Goal: Information Seeking & Learning: Understand process/instructions

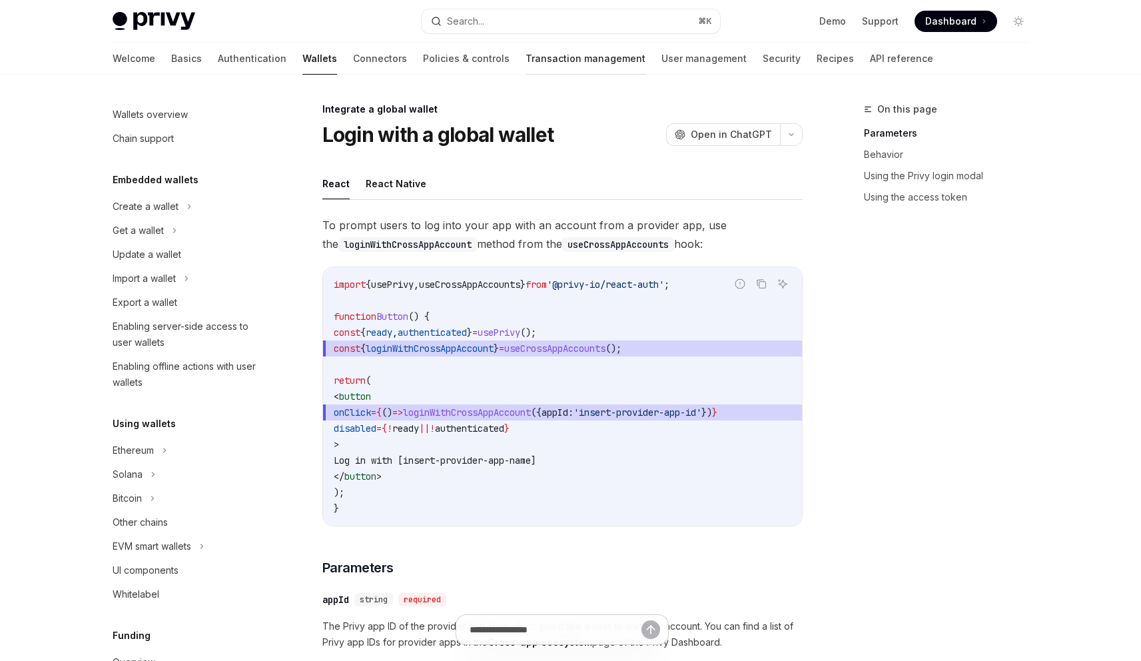
scroll to position [700, 0]
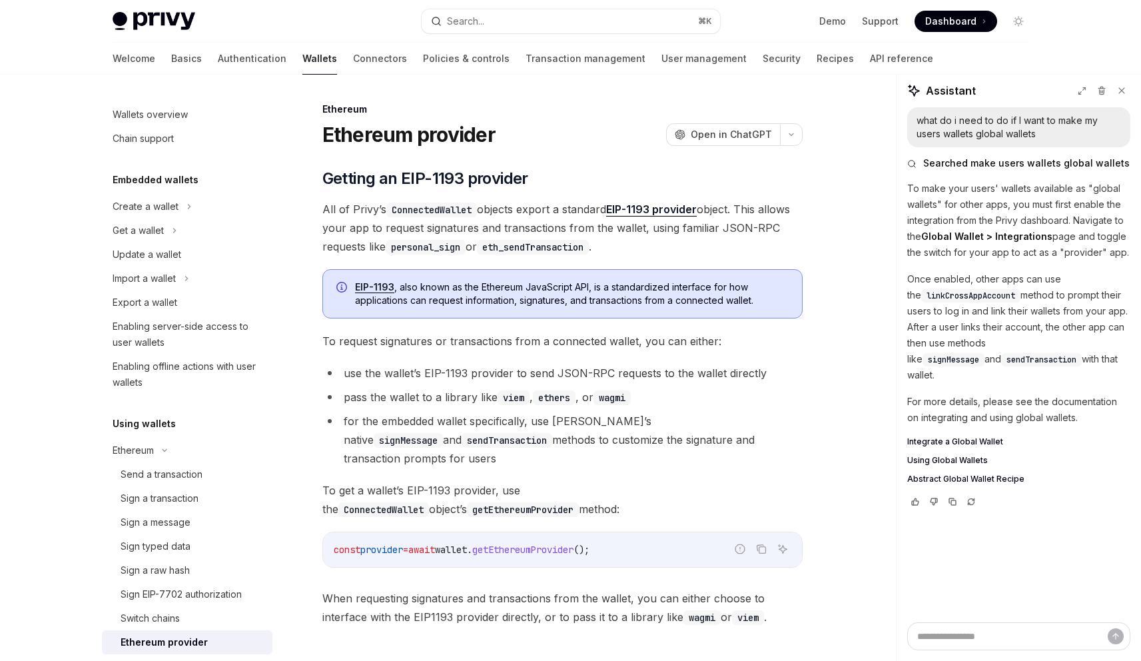
scroll to position [382, 0]
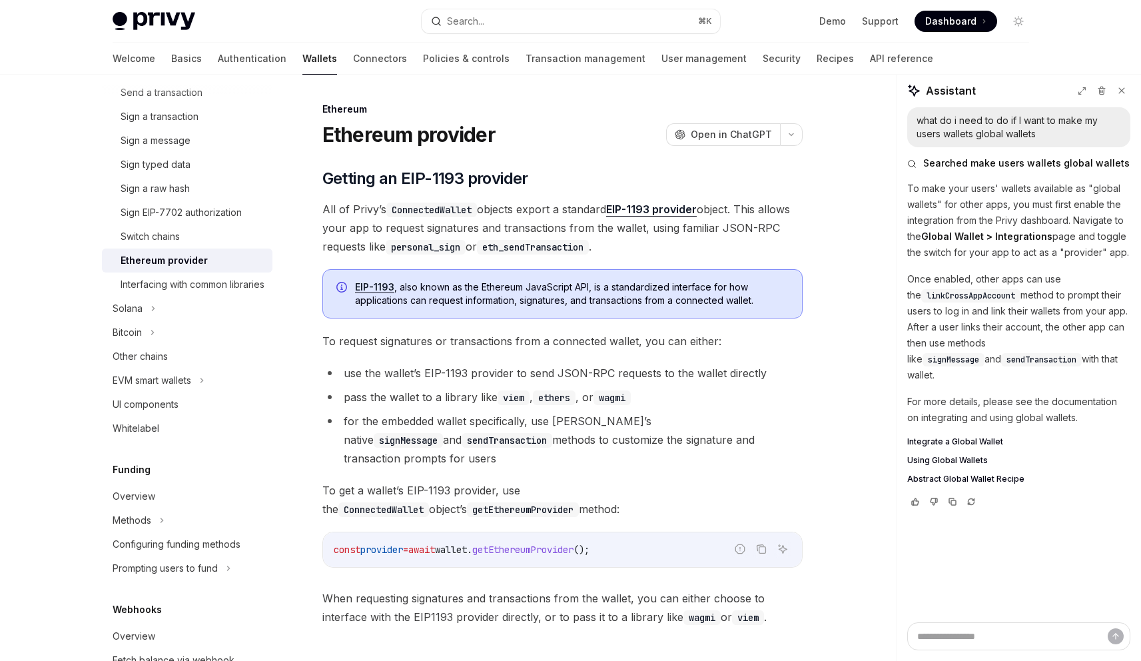
click at [153, 13] on img at bounding box center [154, 21] width 83 height 19
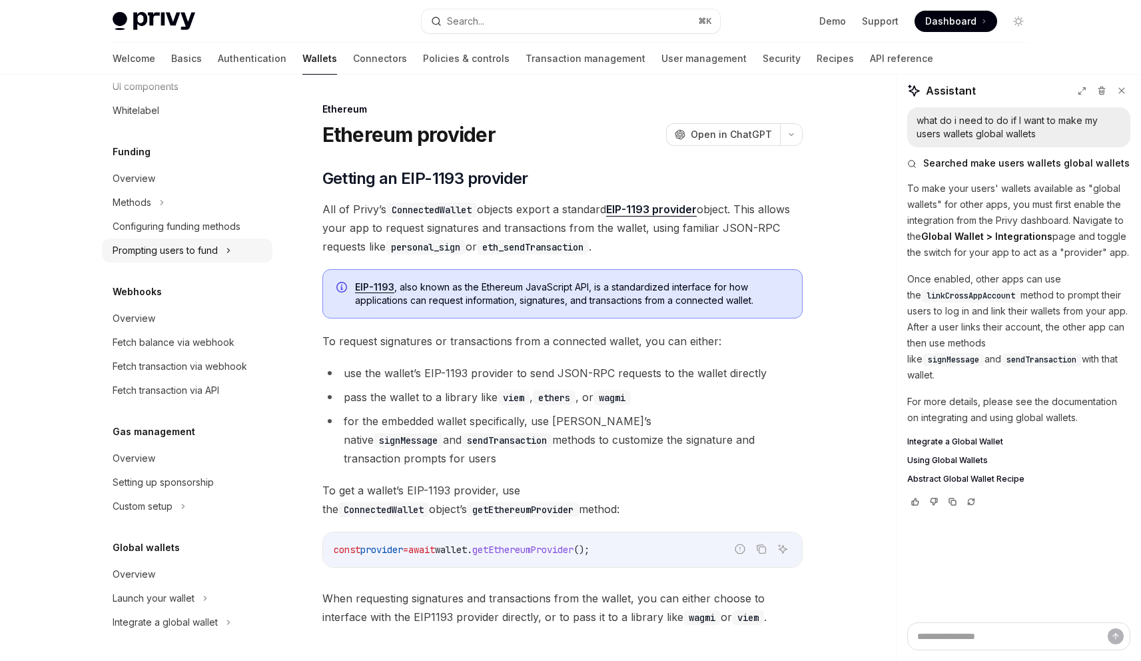
scroll to position [162, 0]
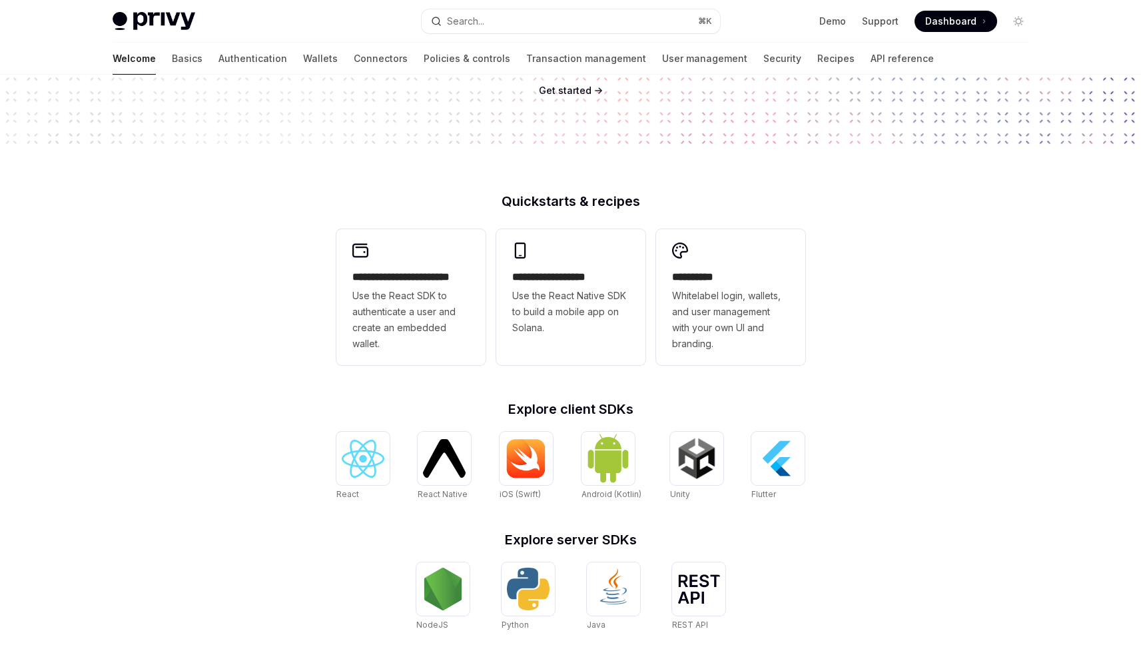
scroll to position [175, 0]
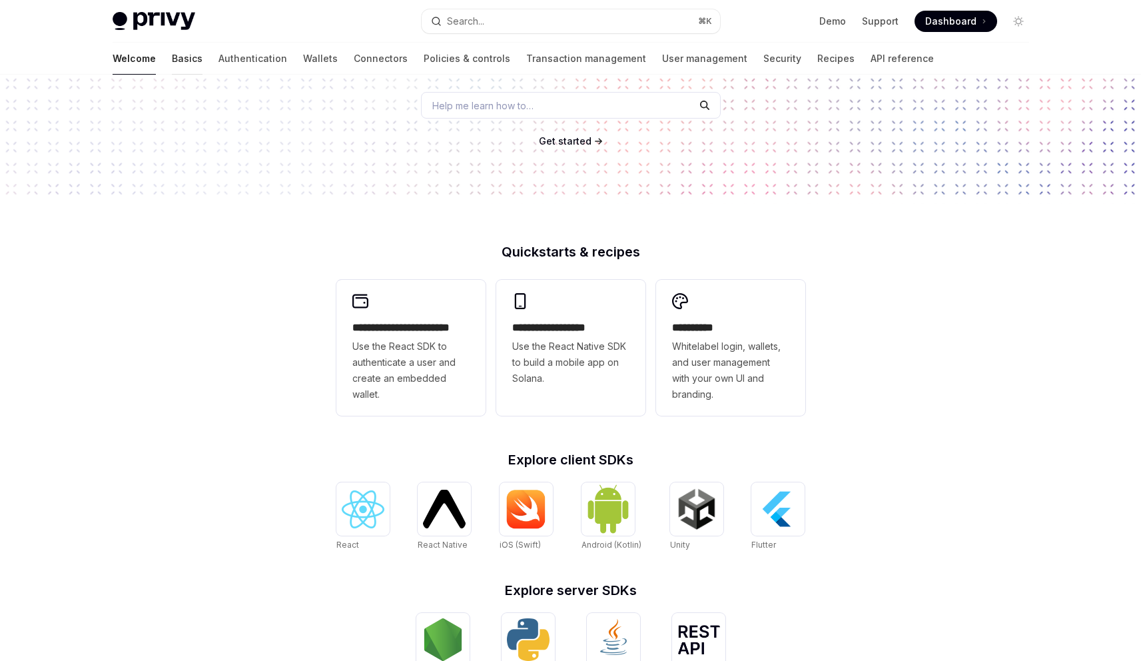
click at [172, 55] on link "Basics" at bounding box center [187, 59] width 31 height 32
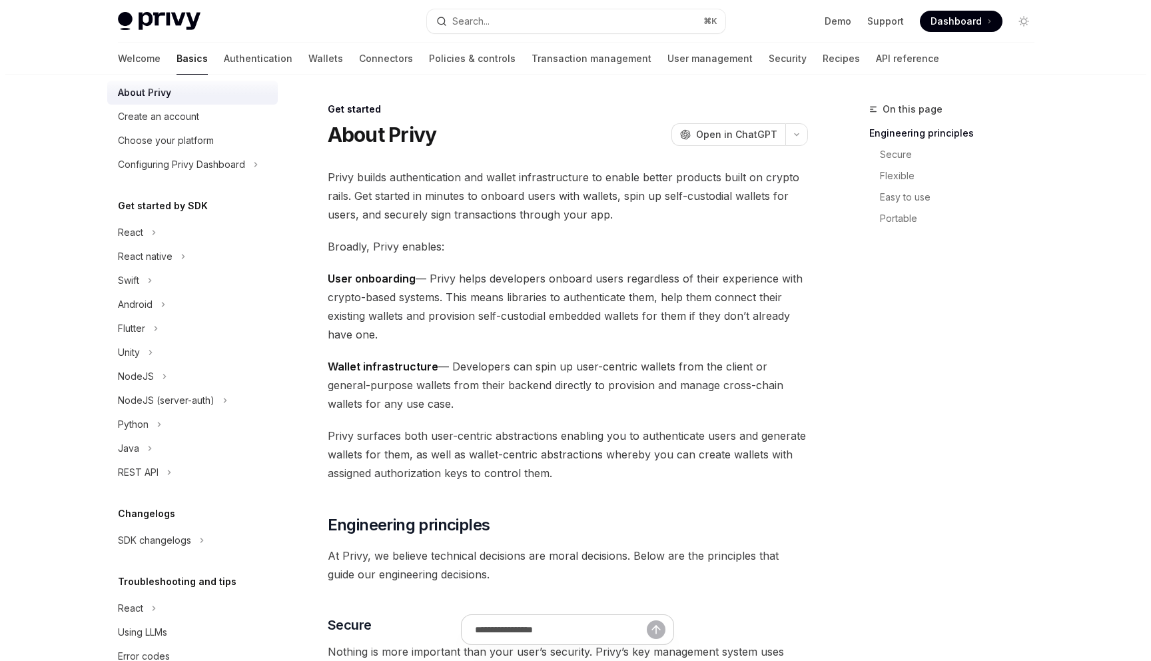
scroll to position [72, 0]
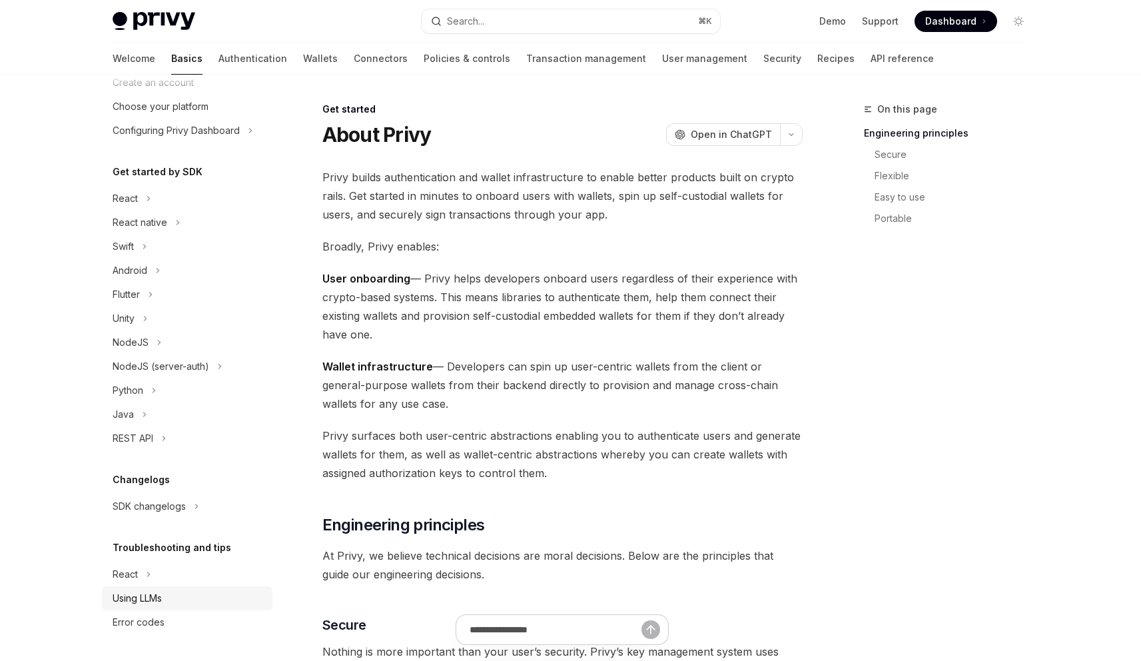
click at [133, 590] on div "Using LLMs" at bounding box center [137, 598] width 49 height 16
type textarea "*"
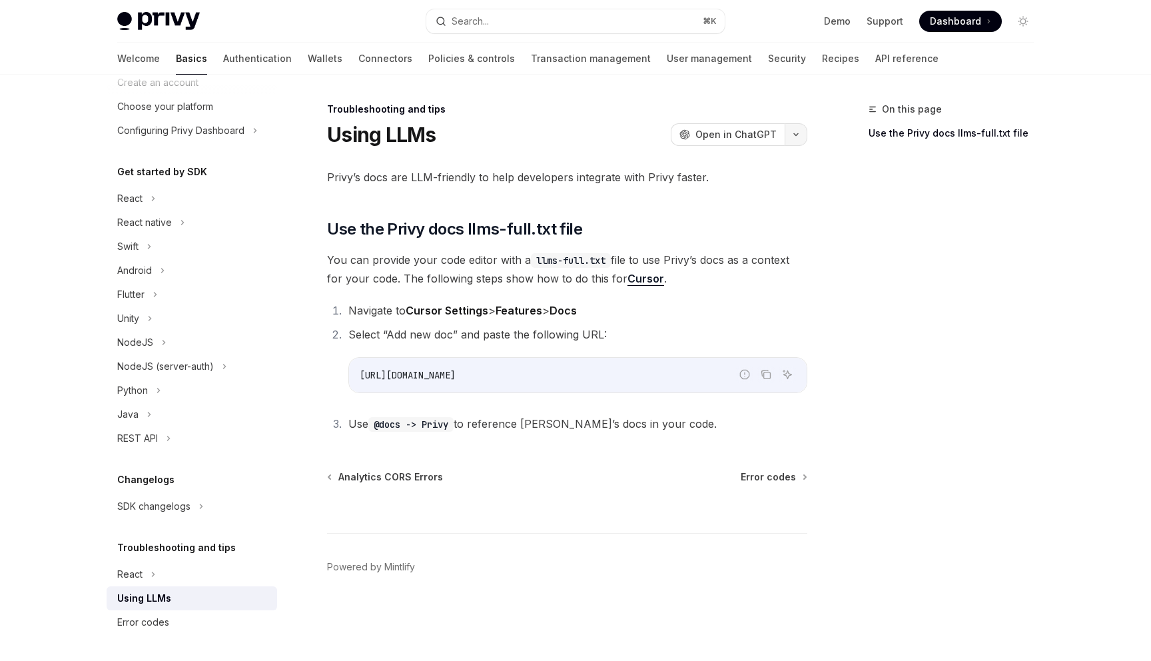
click at [798, 140] on button "button" at bounding box center [796, 134] width 23 height 23
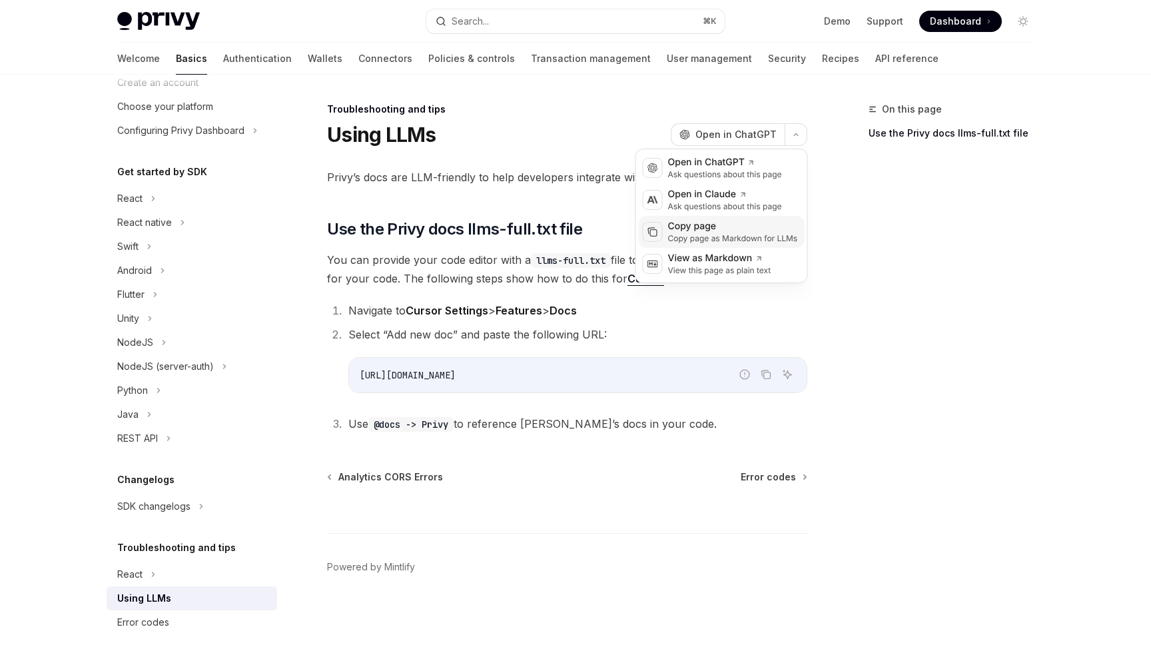
click at [771, 228] on div "Copy page" at bounding box center [733, 226] width 130 height 13
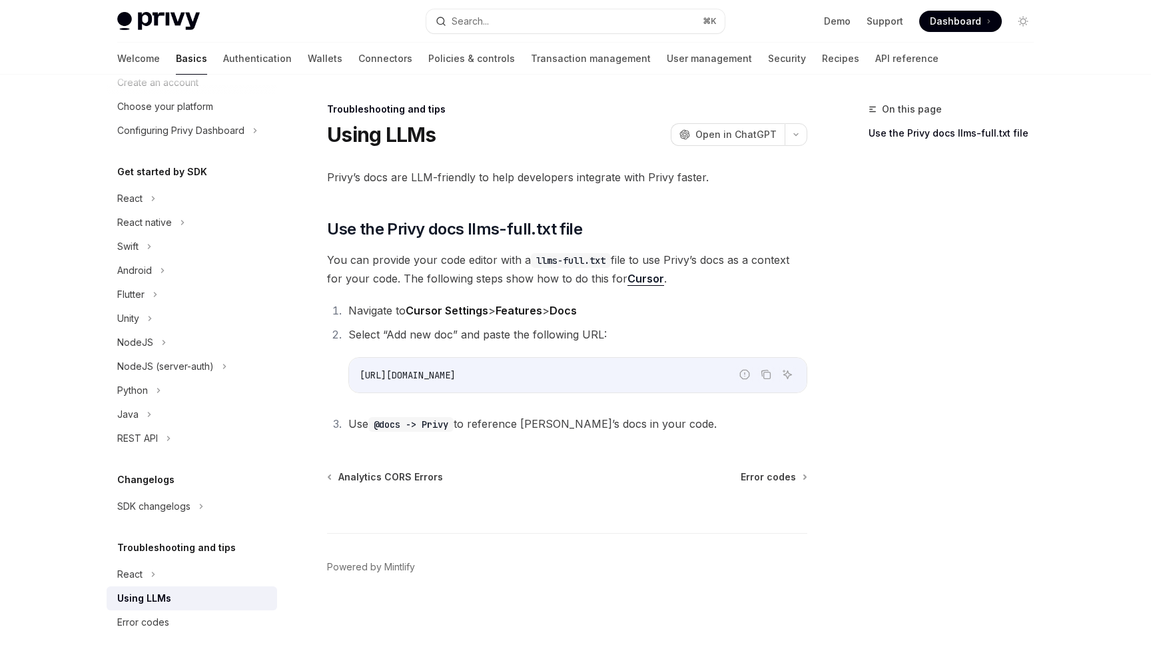
click at [1001, 368] on div "On this page Use the Privy docs llms-full.txt file" at bounding box center [943, 381] width 203 height 560
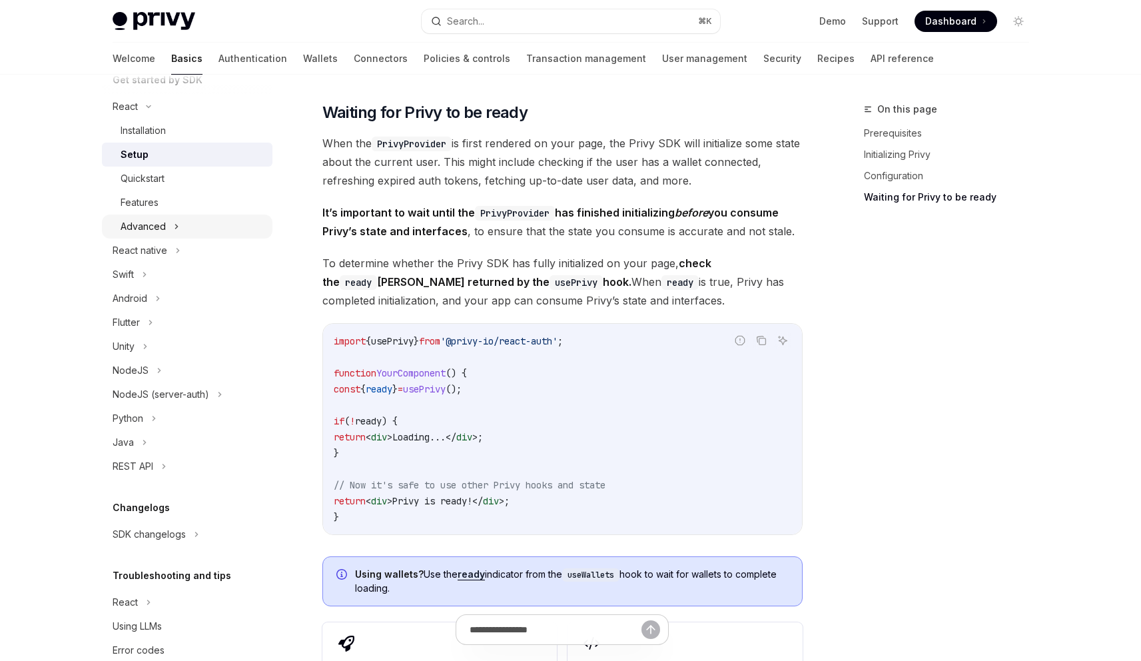
scroll to position [192, 0]
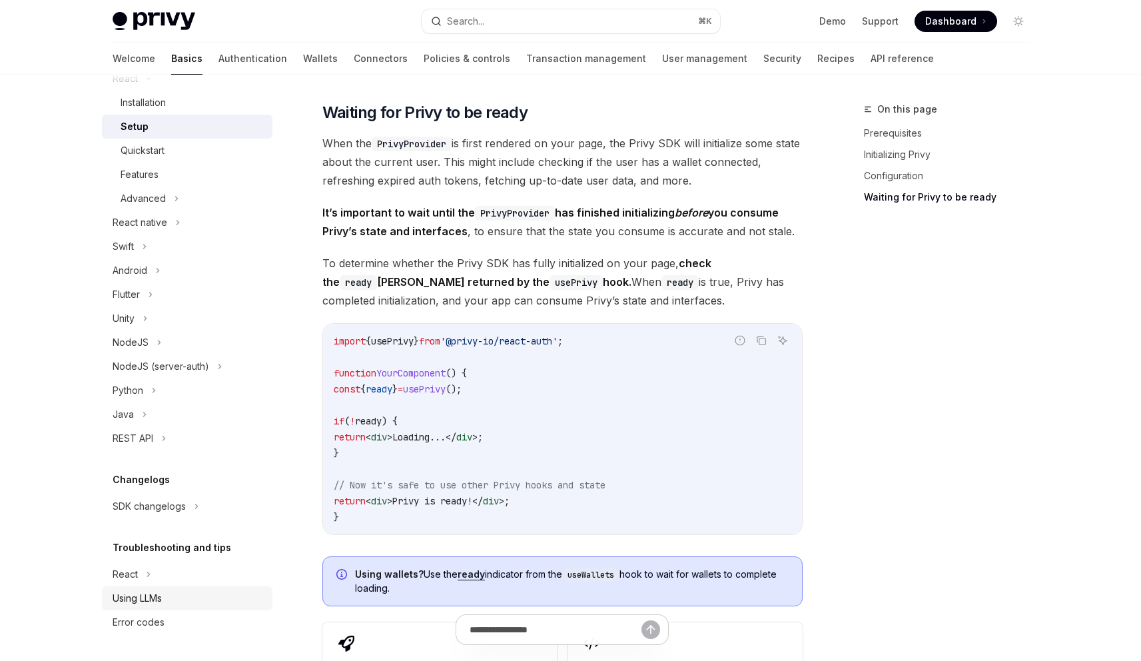
click at [139, 594] on div "Using LLMs" at bounding box center [137, 598] width 49 height 16
type textarea "*"
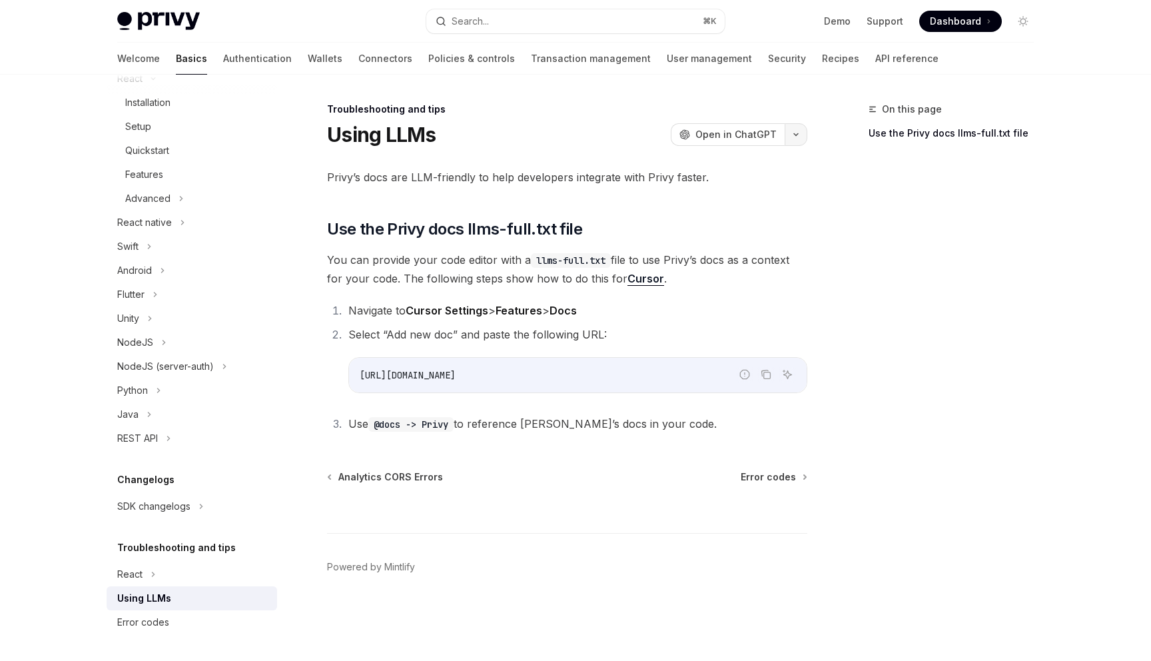
click at [797, 137] on button "button" at bounding box center [796, 134] width 23 height 23
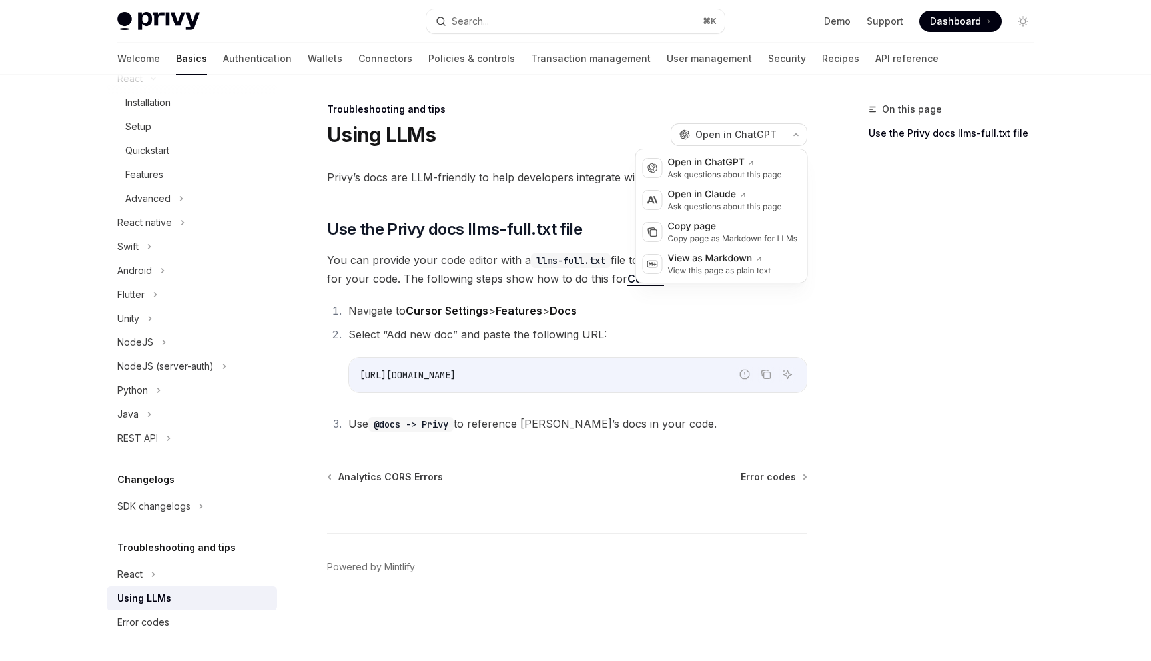
click at [875, 266] on div "On this page Use the Privy docs llms-full.txt file" at bounding box center [943, 381] width 203 height 560
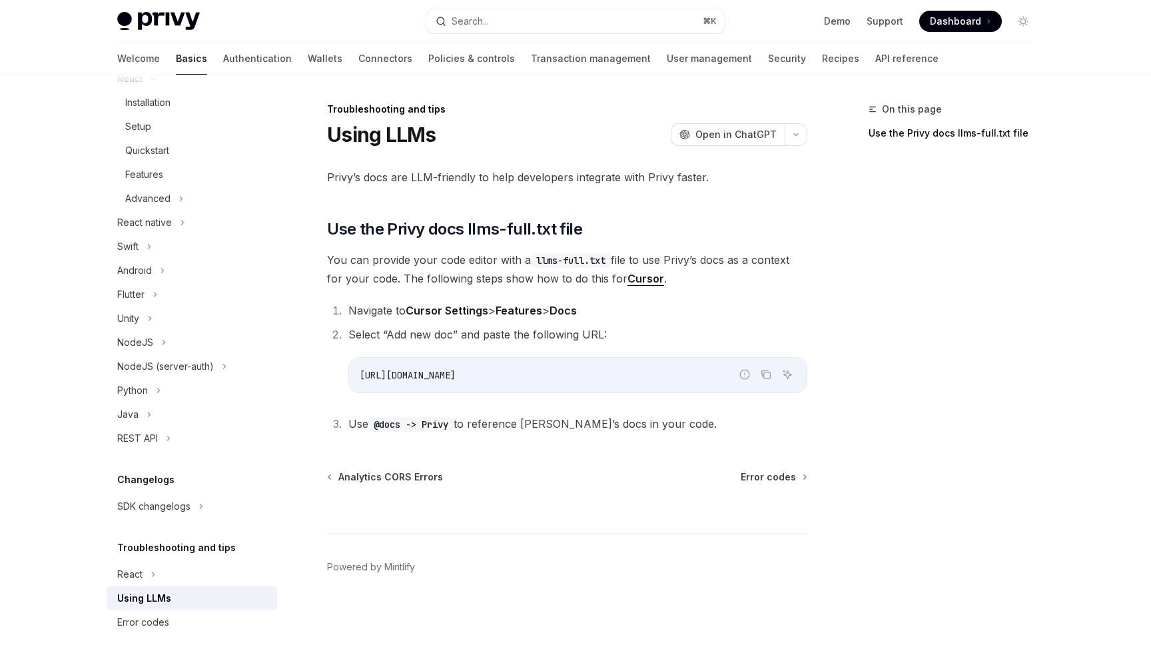
click at [456, 372] on span "https://docs.privy.io/llms-full.txt" at bounding box center [408, 375] width 96 height 12
copy ol "https://docs.privy.io/llms-full.txt"
